Goal: Task Accomplishment & Management: Use online tool/utility

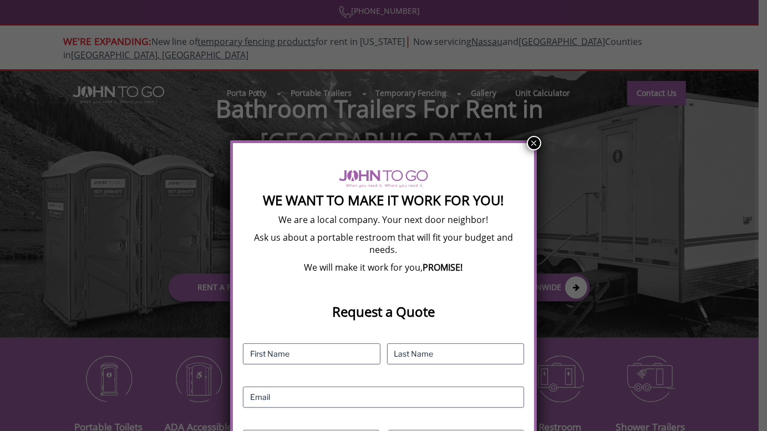
scroll to position [43, 0]
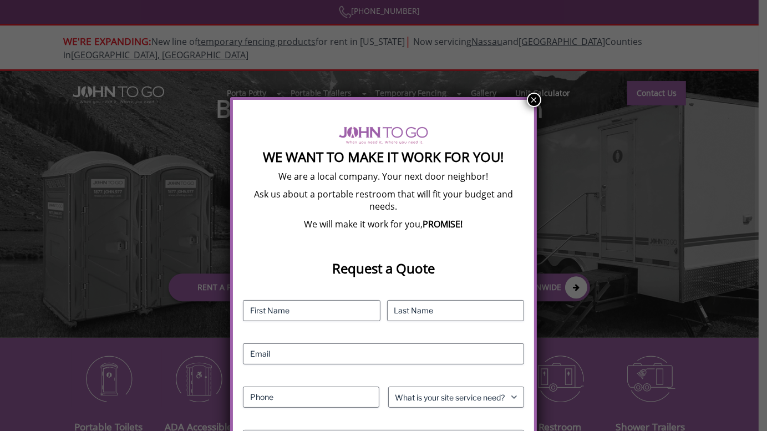
click at [531, 94] on button "×" at bounding box center [534, 100] width 14 height 14
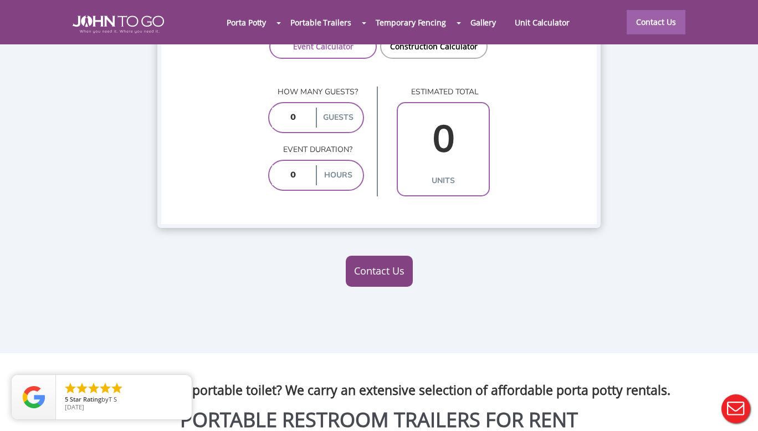
scroll to position [924, 0]
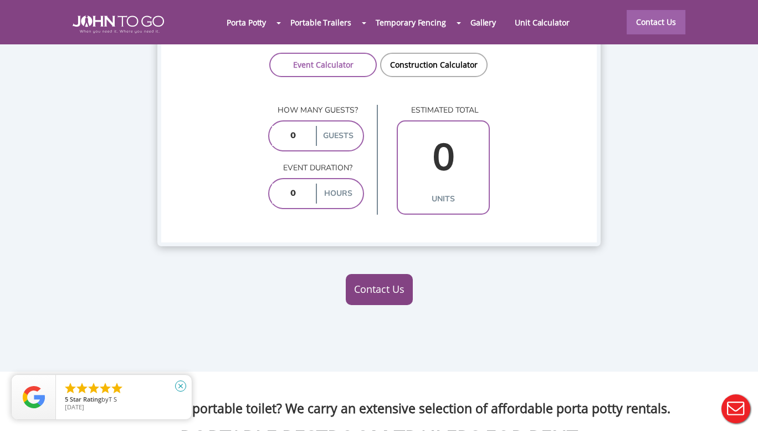
click at [182, 389] on icon "close" at bounding box center [180, 385] width 11 height 11
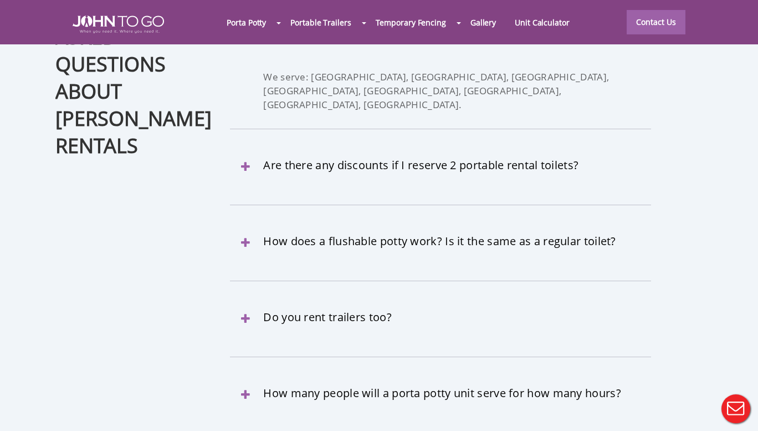
scroll to position [3328, 0]
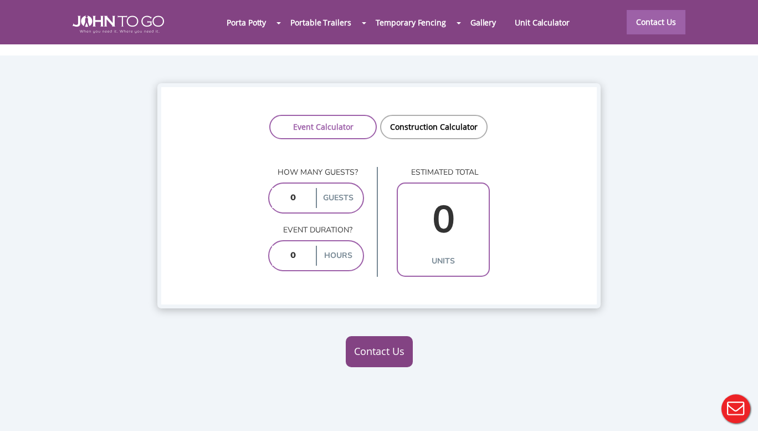
scroll to position [863, 0]
click at [295, 187] on input "number" at bounding box center [293, 197] width 42 height 20
type input "500"
click at [292, 245] on input "number" at bounding box center [293, 255] width 42 height 20
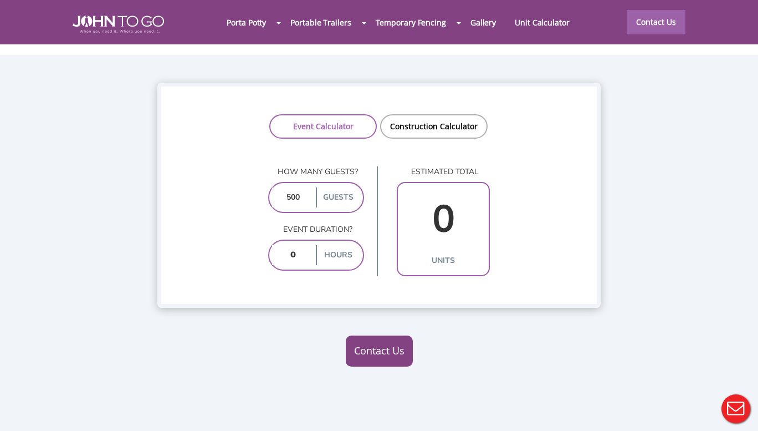
type input "4"
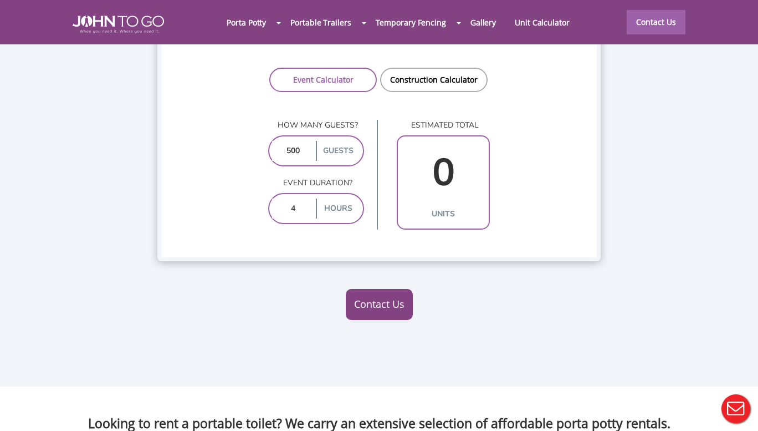
scroll to position [862, 0]
